Goal: Task Accomplishment & Management: Use online tool/utility

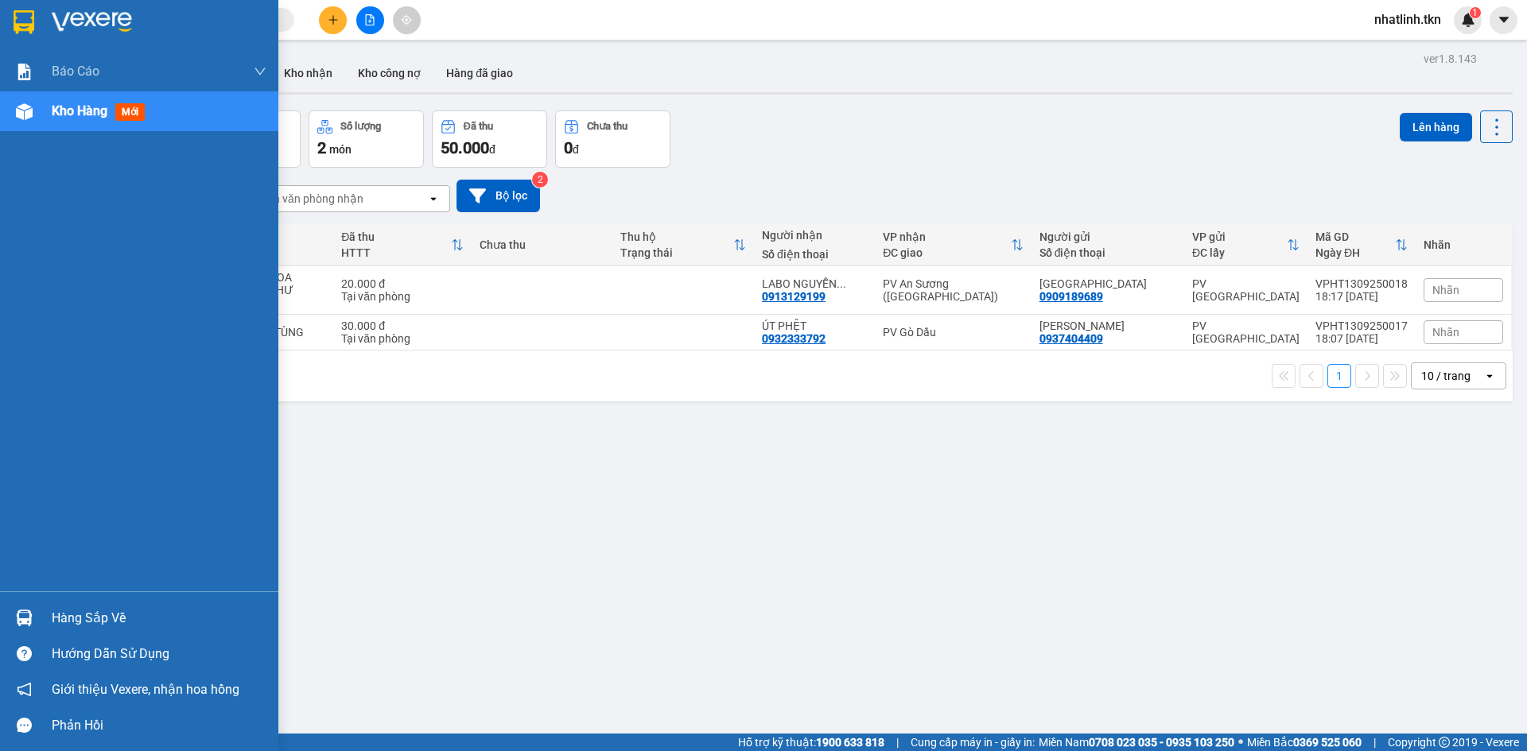
click at [21, 21] on img at bounding box center [24, 22] width 21 height 24
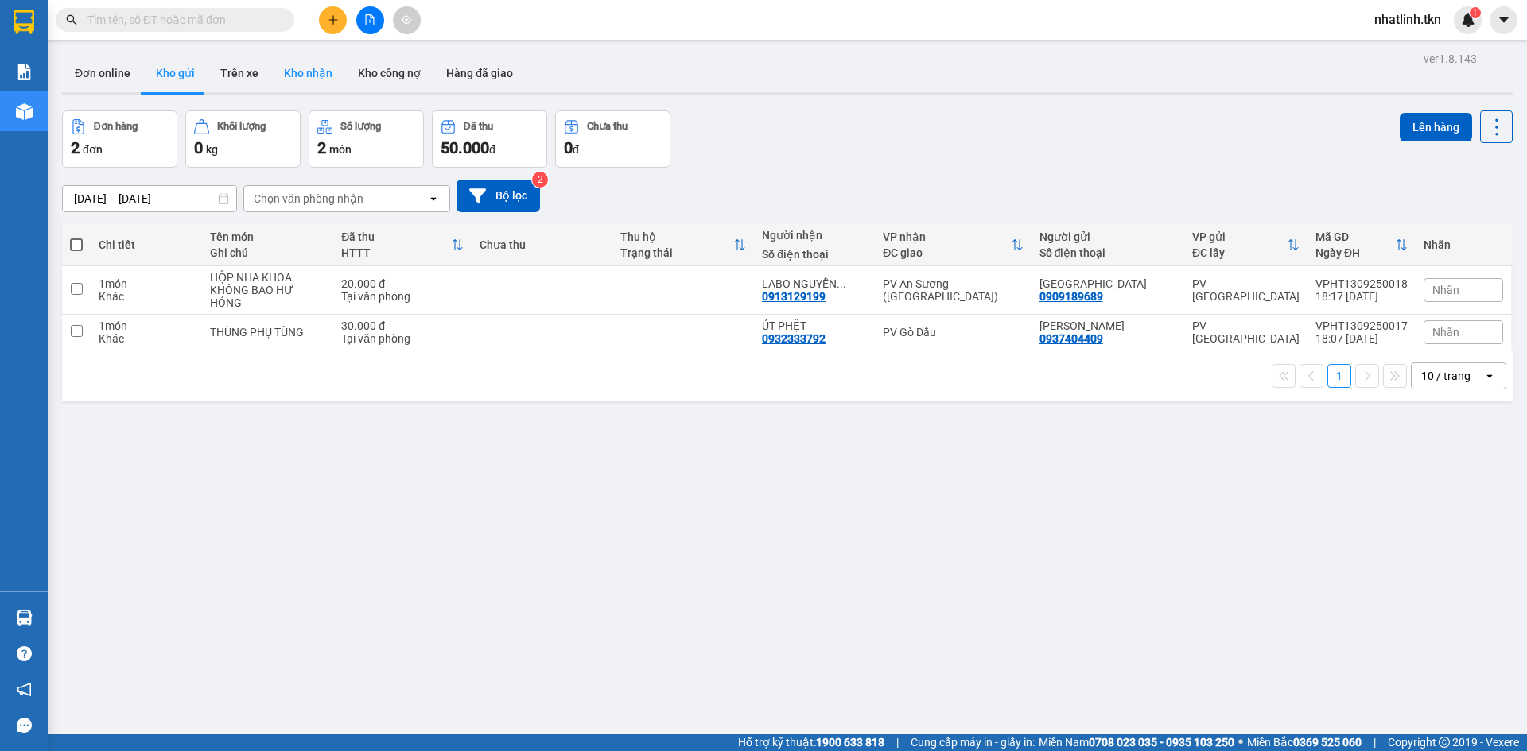
click at [297, 66] on button "Kho nhận" at bounding box center [308, 73] width 74 height 38
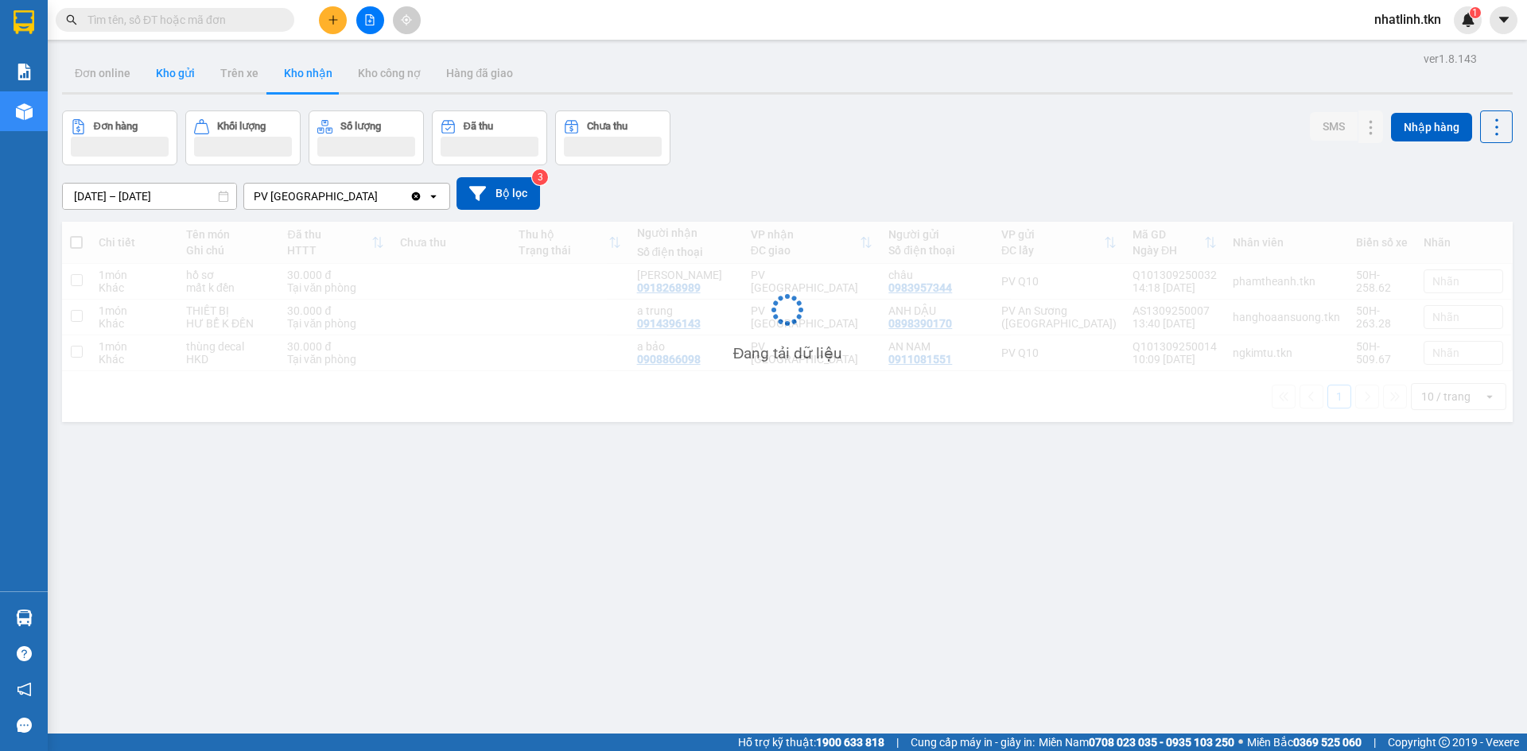
click at [189, 75] on button "Kho gửi" at bounding box center [175, 73] width 64 height 38
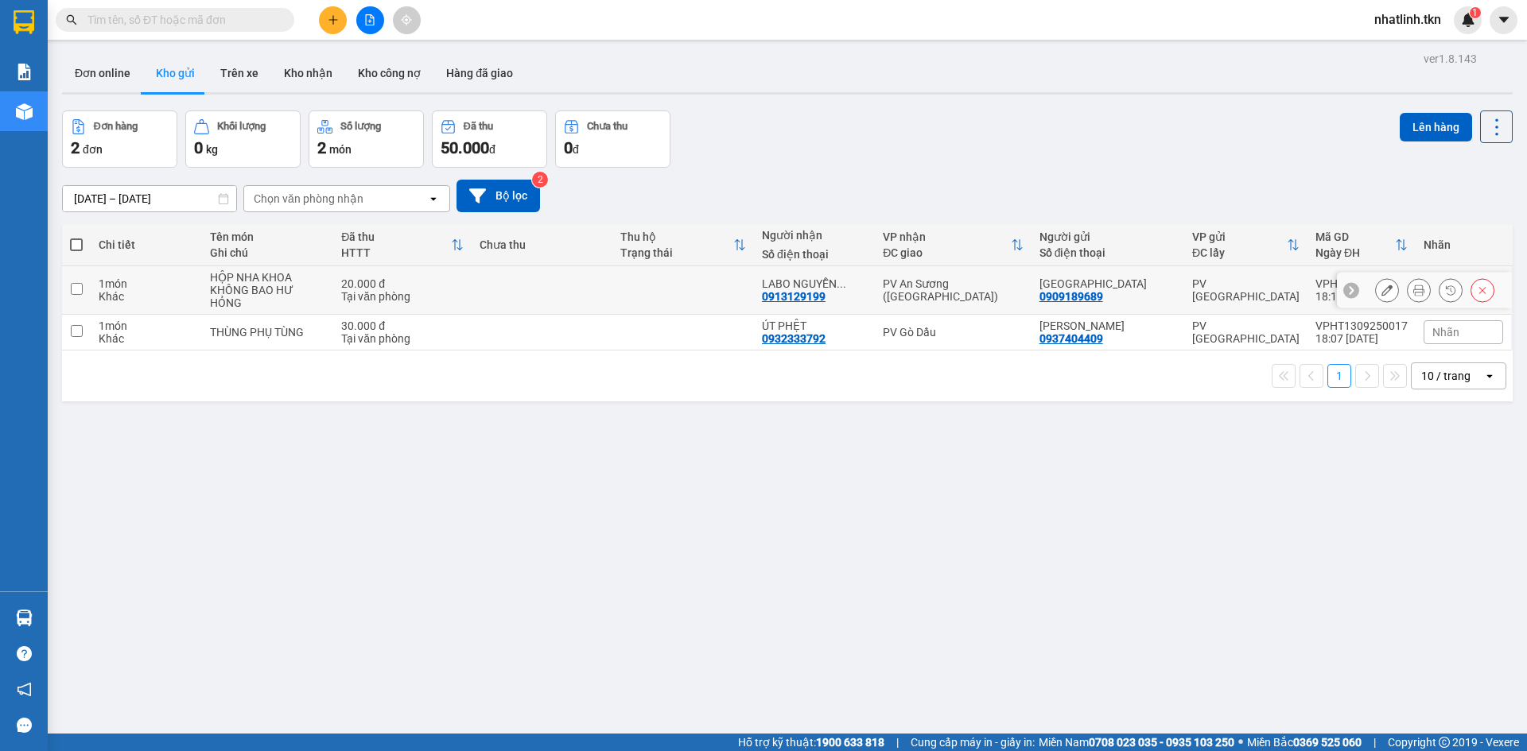
click at [235, 286] on div "KHÔNG BAO HƯ HỎNG" at bounding box center [267, 296] width 115 height 25
checkbox input "true"
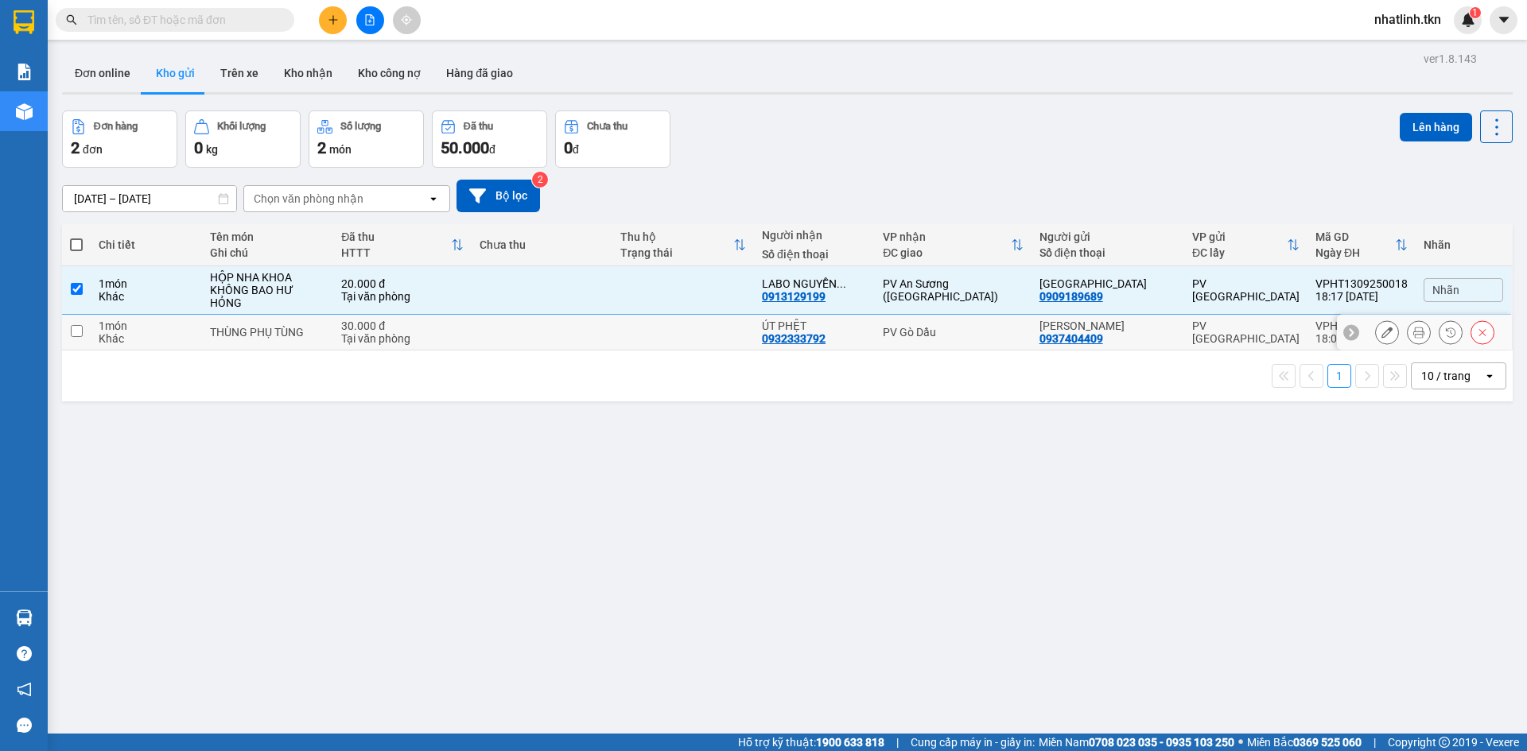
click at [246, 326] on div "THÙNG PHỤ TÙNG" at bounding box center [267, 332] width 115 height 13
checkbox input "true"
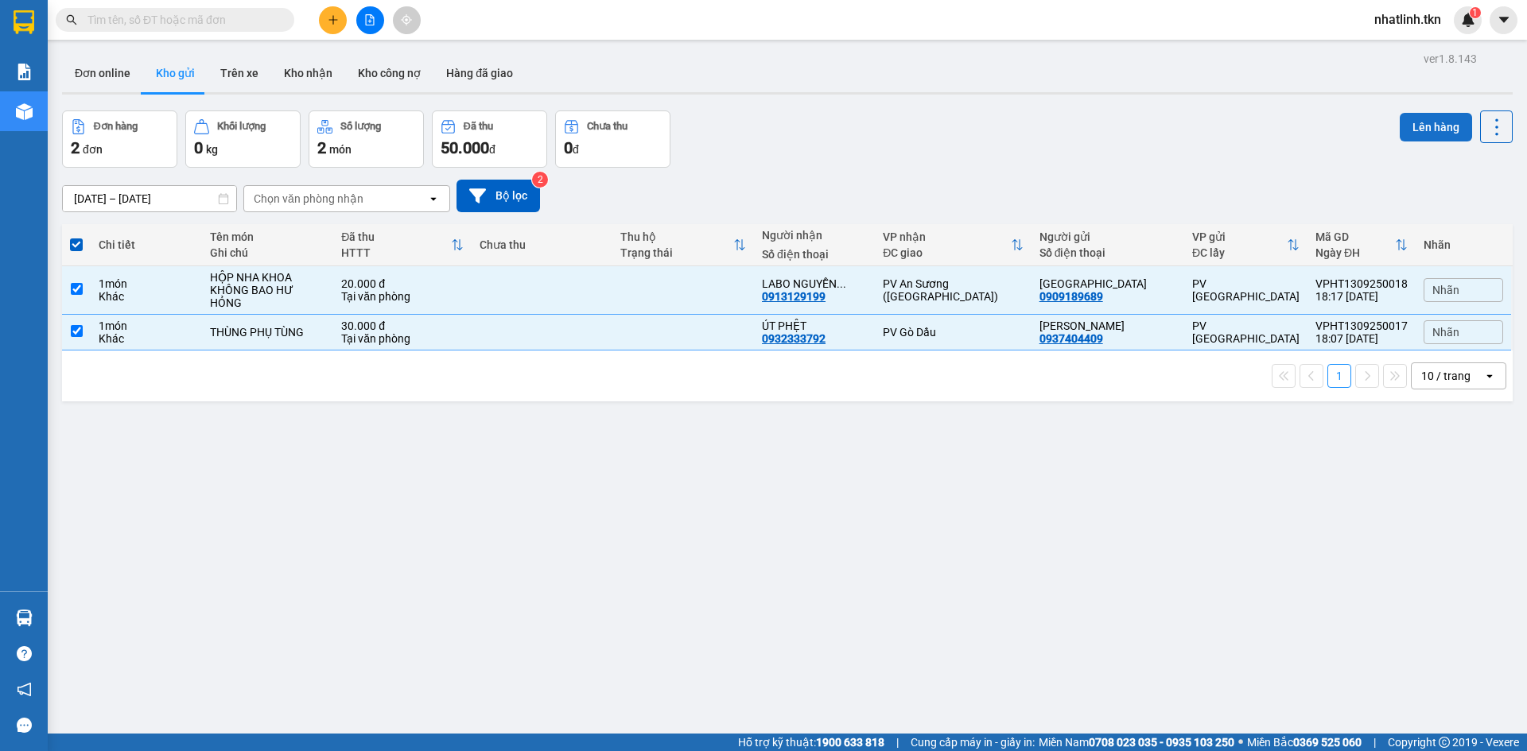
click at [1414, 127] on button "Lên hàng" at bounding box center [1435, 127] width 72 height 29
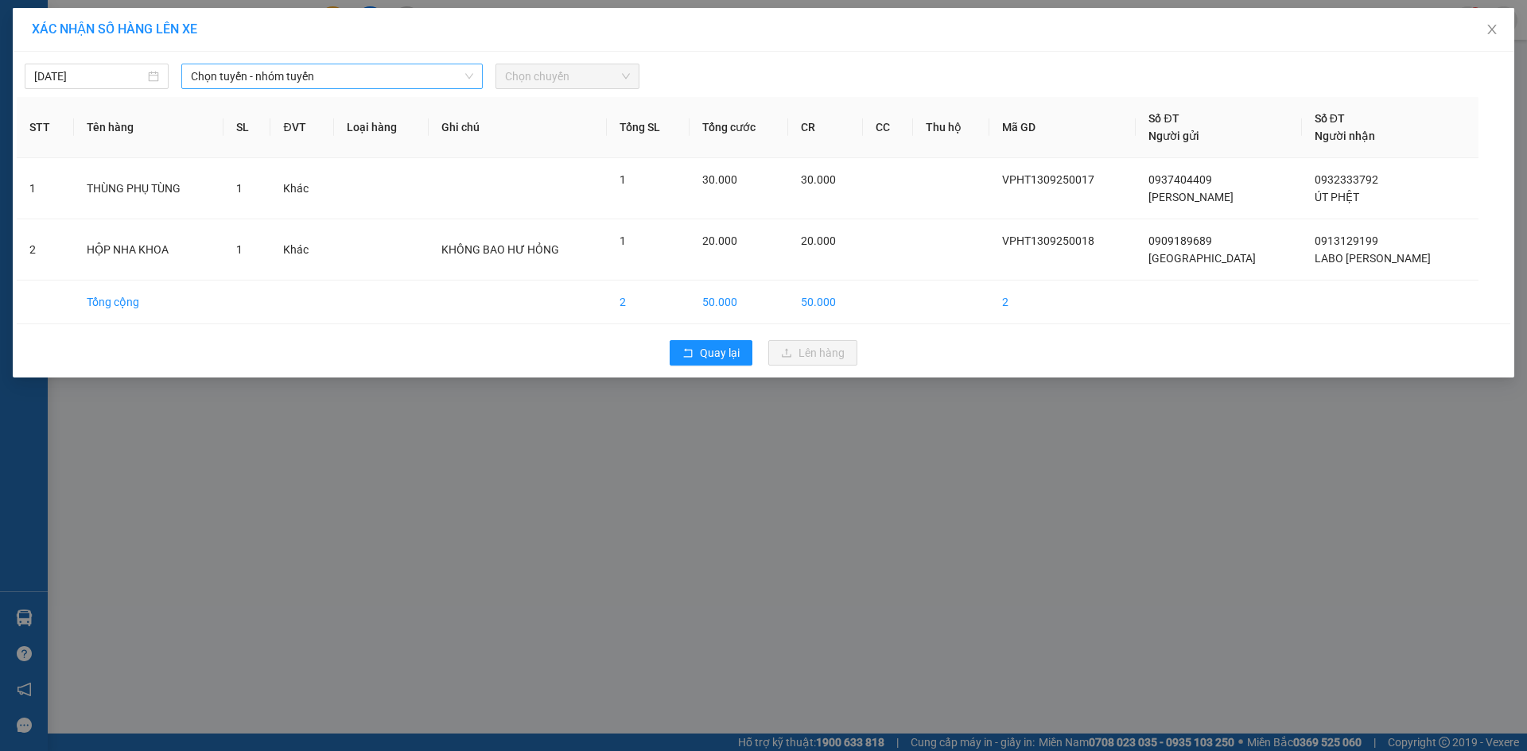
click at [288, 77] on span "Chọn tuyến - nhóm tuyến" at bounding box center [332, 76] width 282 height 24
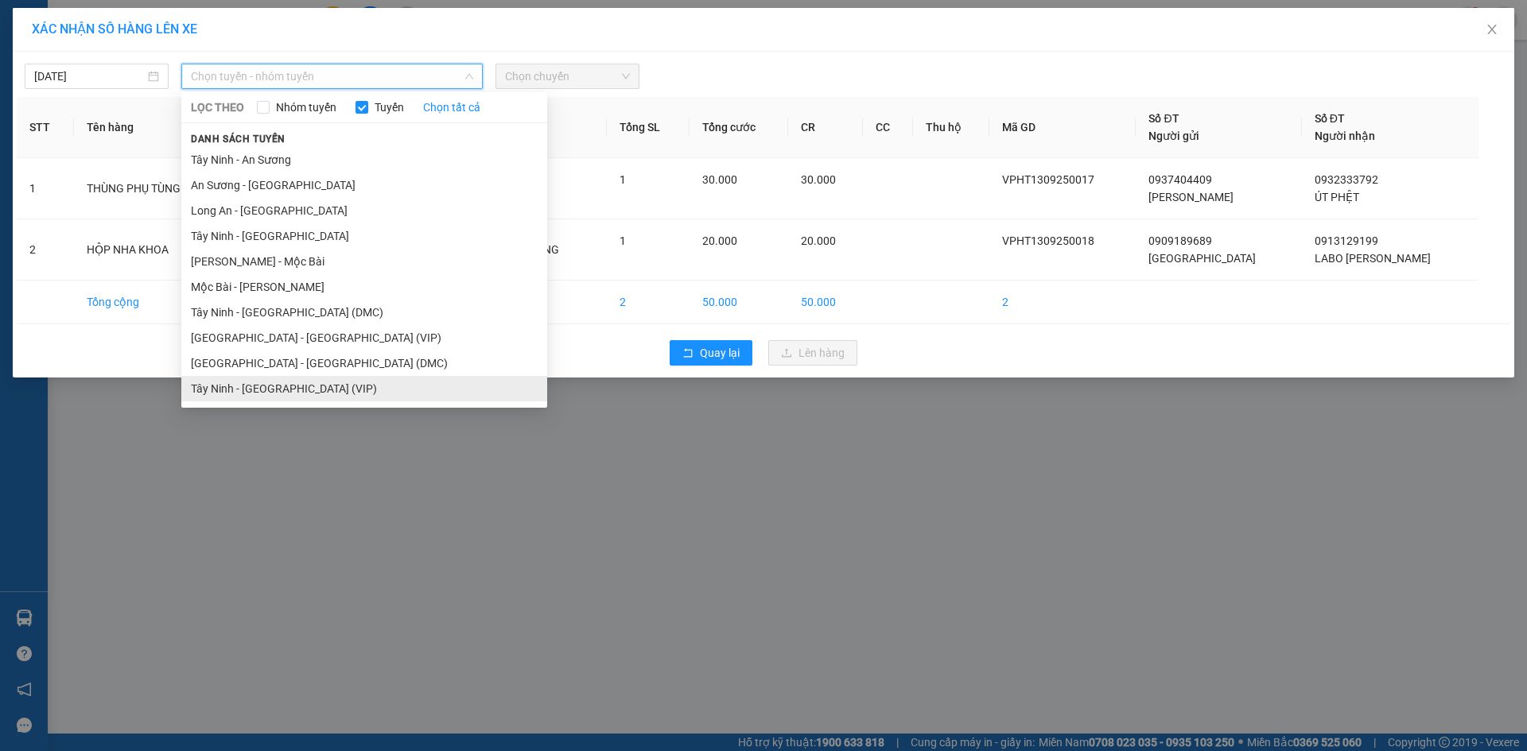
click at [315, 388] on li "Tây Ninh - [GEOGRAPHIC_DATA] (VIP)" at bounding box center [364, 388] width 366 height 25
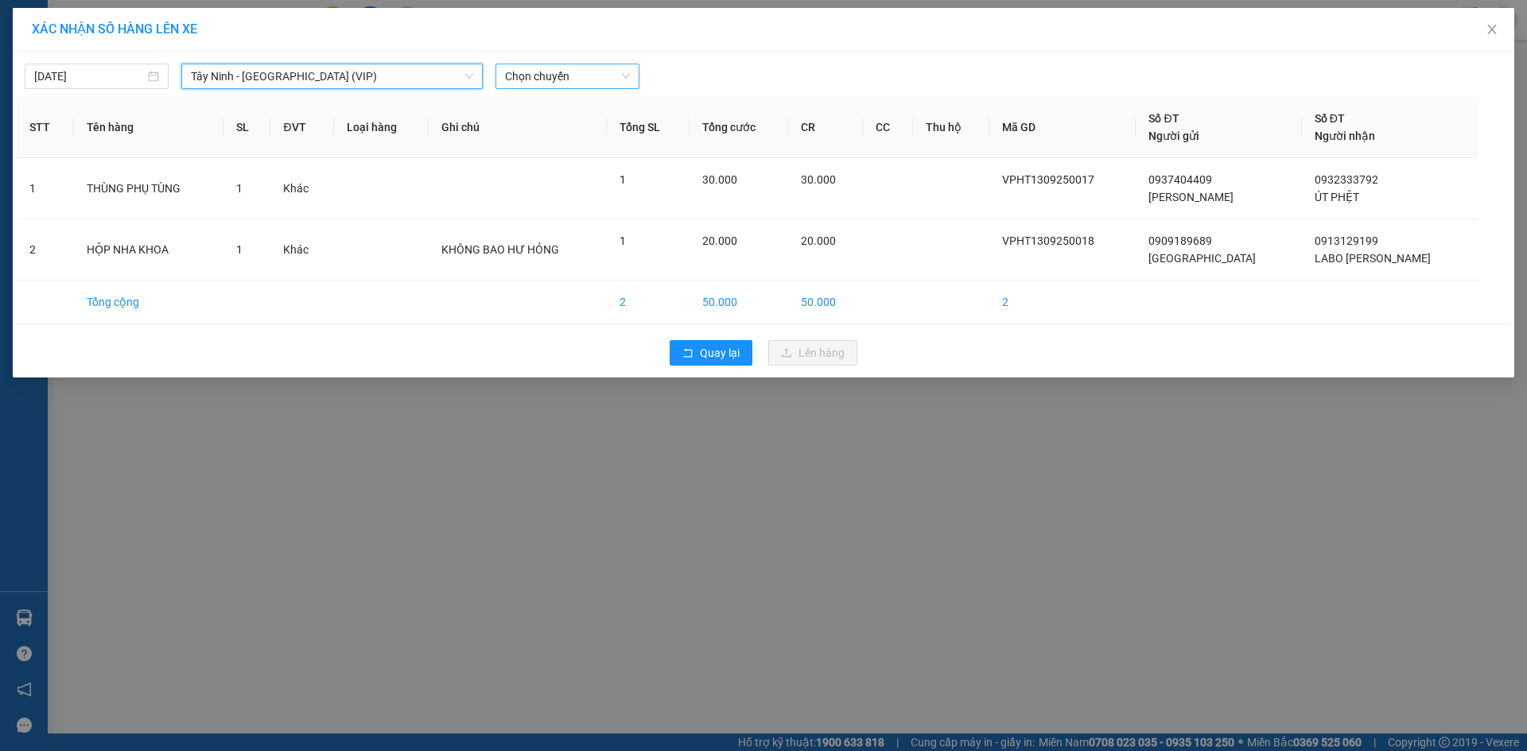
click at [555, 82] on span "Chọn chuyến" at bounding box center [567, 76] width 125 height 24
type input "50790"
click at [566, 111] on div "03:30 (TC) - 50H-507.90" at bounding box center [567, 107] width 124 height 17
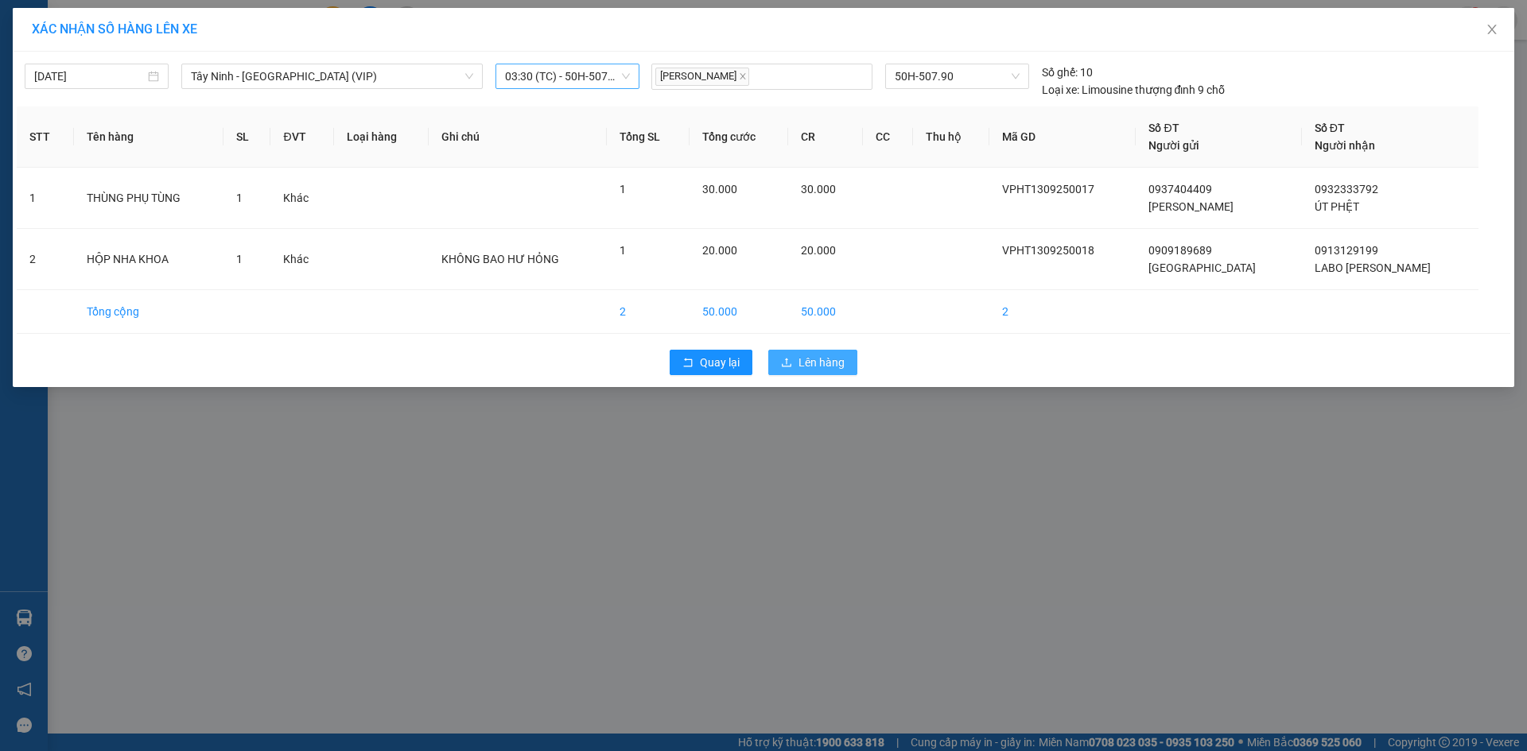
click at [826, 367] on span "Lên hàng" at bounding box center [821, 362] width 46 height 17
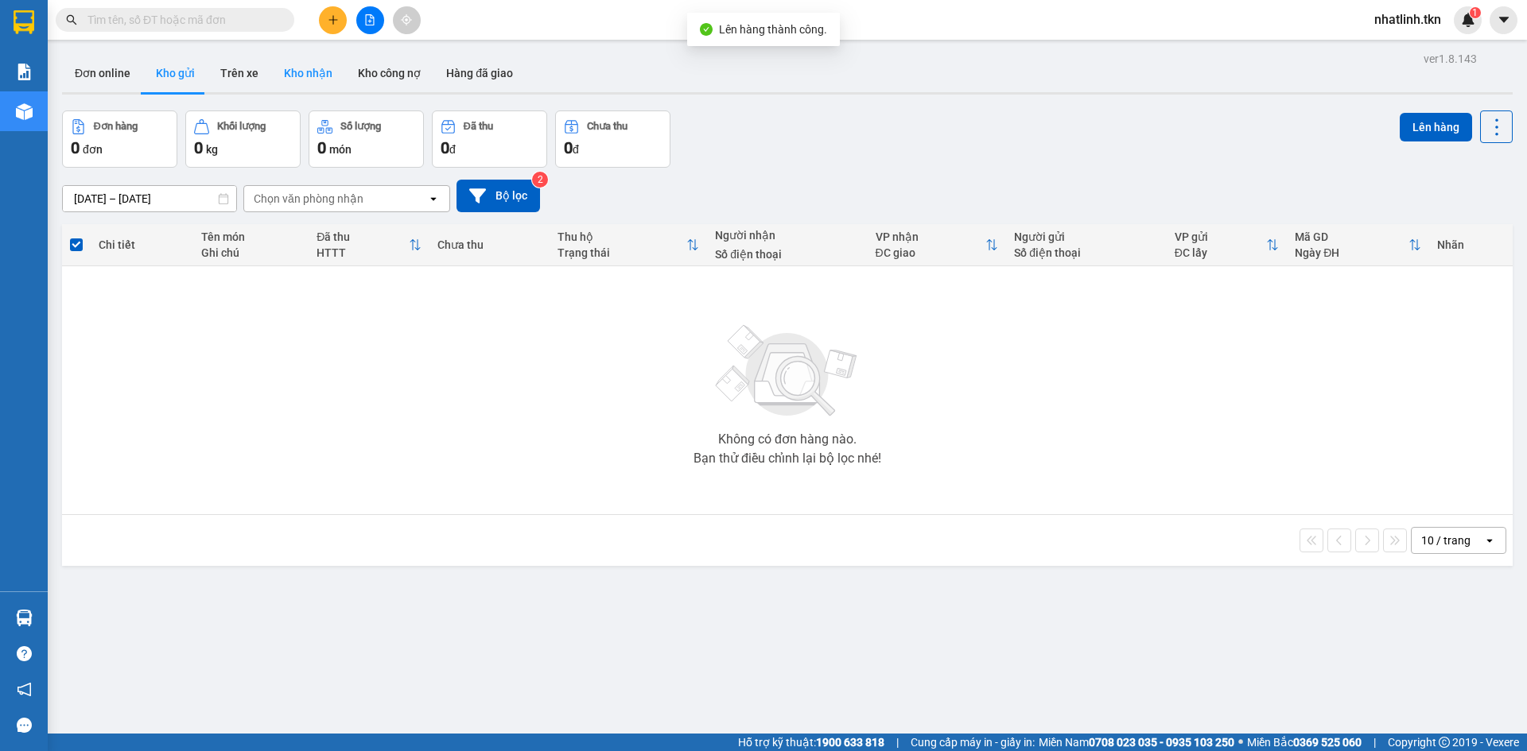
click at [311, 64] on button "Kho nhận" at bounding box center [308, 73] width 74 height 38
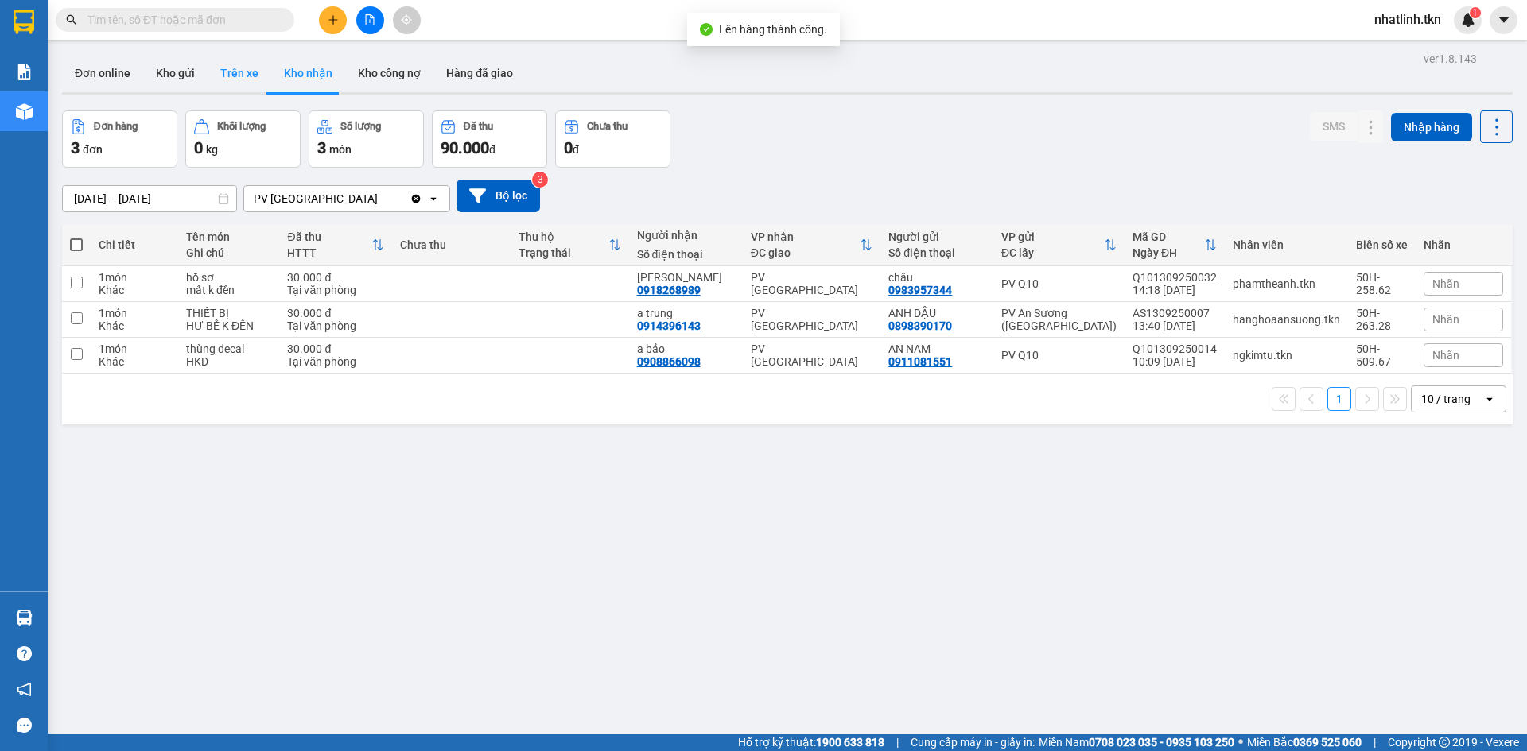
click at [221, 56] on button "Trên xe" at bounding box center [240, 73] width 64 height 38
type input "[DATE] – [DATE]"
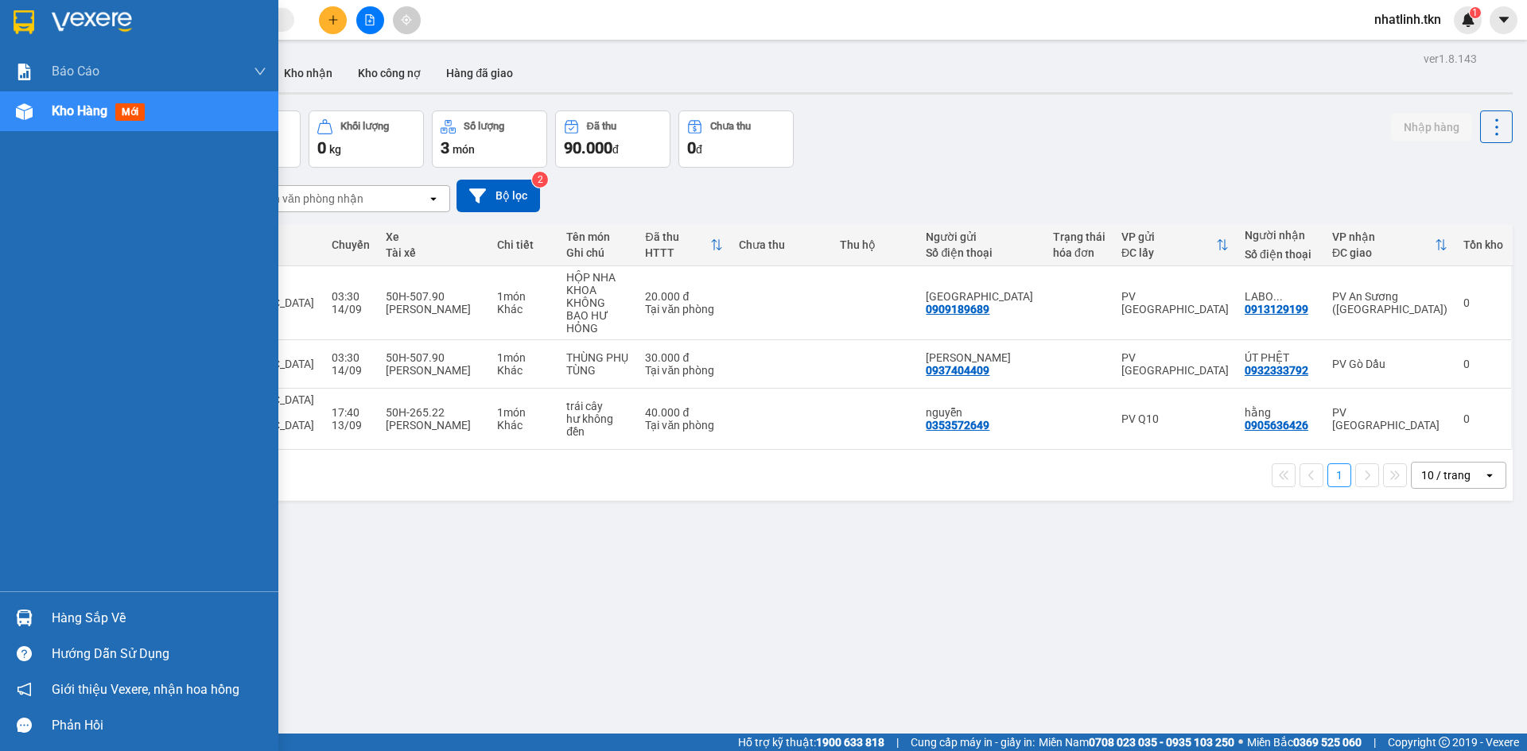
click at [29, 25] on img at bounding box center [24, 22] width 21 height 24
